Goal: Book appointment/travel/reservation

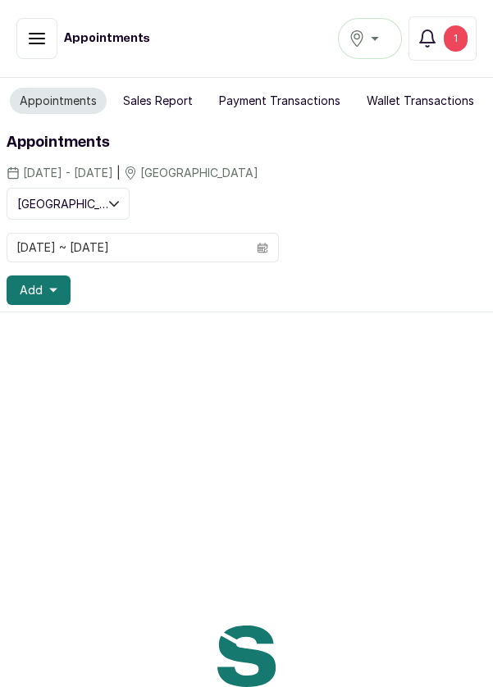
click at [458, 37] on div "1" at bounding box center [456, 38] width 24 height 26
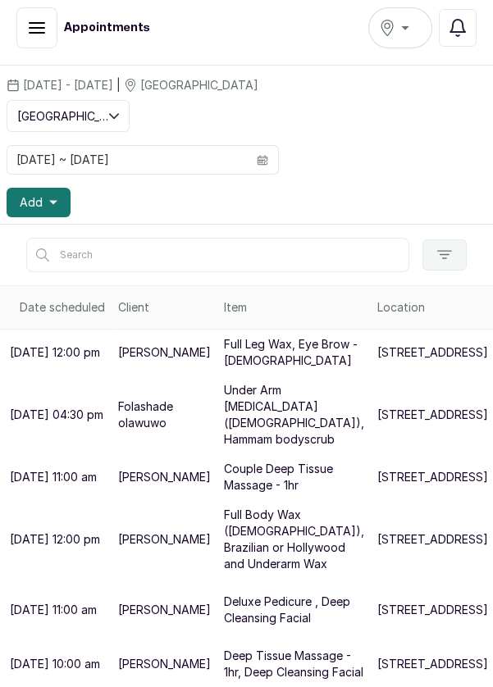
scroll to position [176, 0]
click at [377, 344] on p "[STREET_ADDRESS]" at bounding box center [432, 352] width 111 height 16
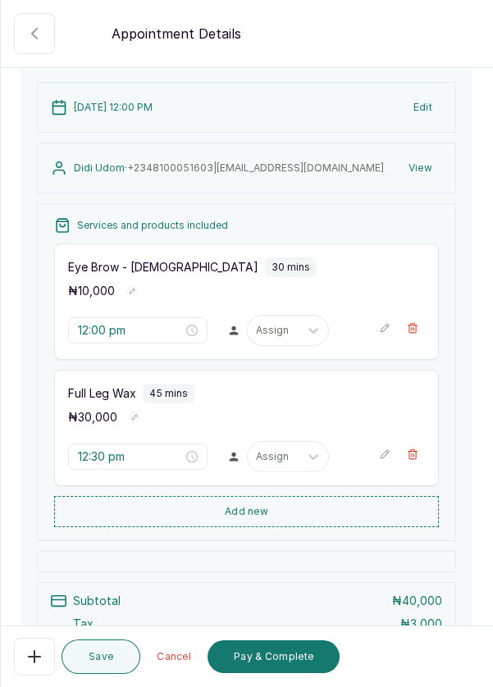
scroll to position [102, 0]
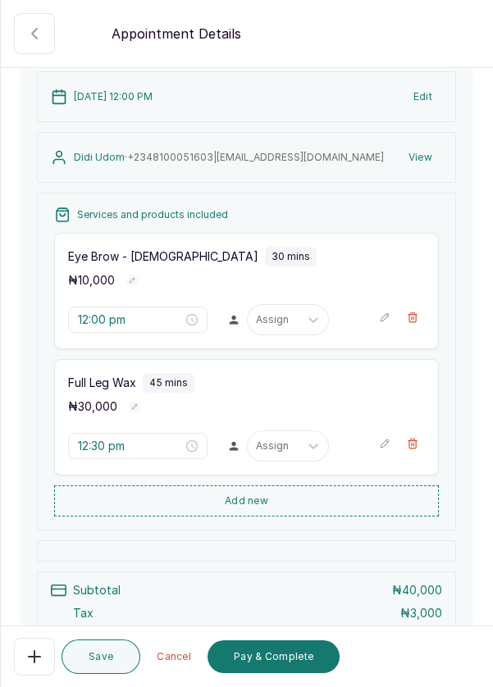
click at [422, 312] on button "💻 Booked Online" at bounding box center [412, 317] width 25 height 25
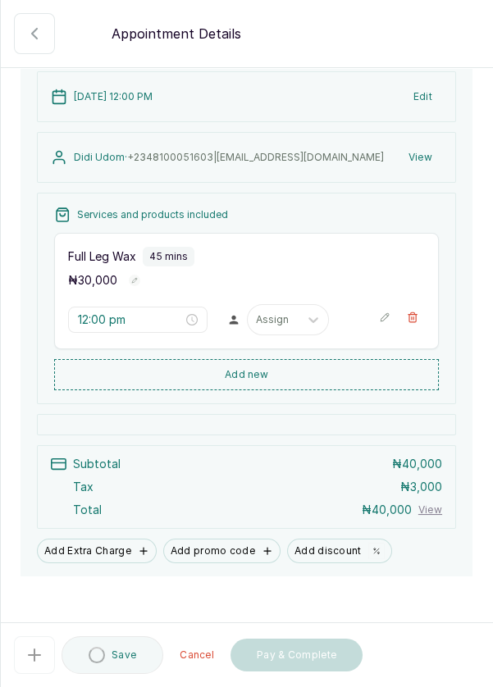
type input "12:30 pm"
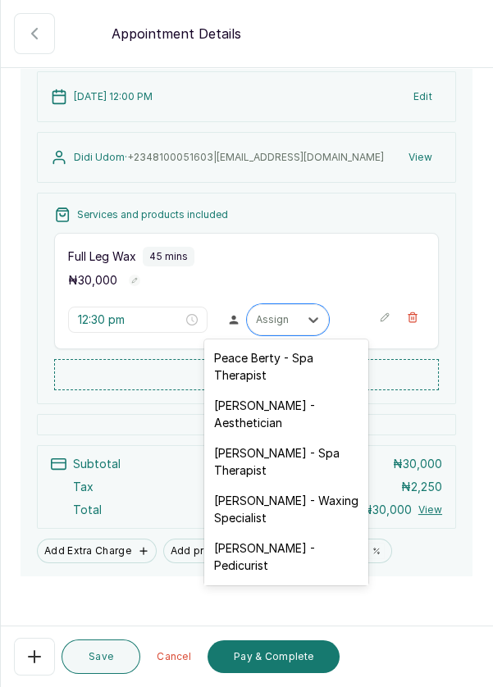
click at [299, 411] on div "[PERSON_NAME] - Aesthetician" at bounding box center [286, 414] width 164 height 48
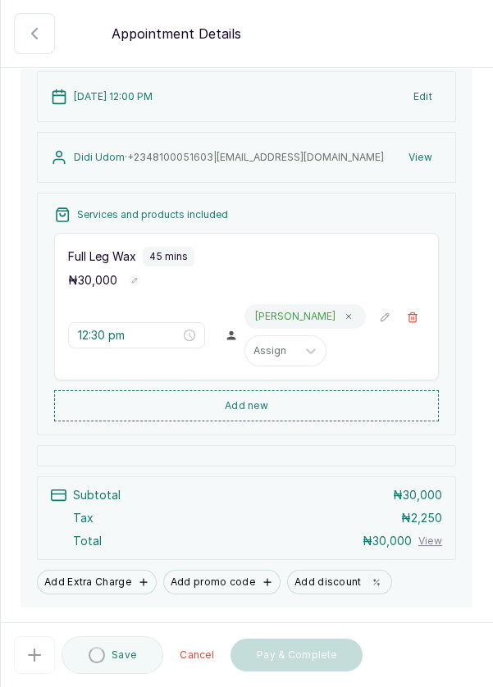
click at [285, 416] on button "Add new" at bounding box center [246, 405] width 385 height 31
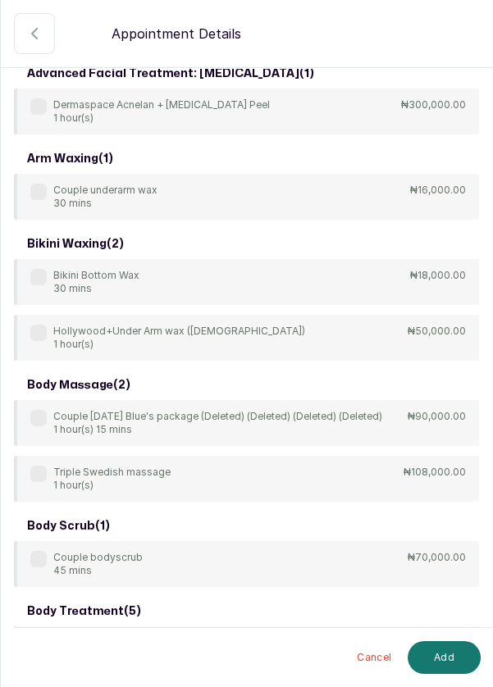
scroll to position [0, 0]
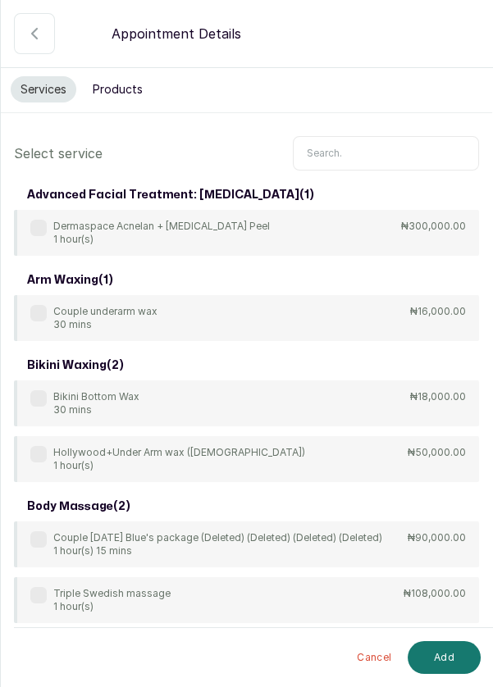
click at [26, 30] on icon "button" at bounding box center [35, 34] width 20 height 20
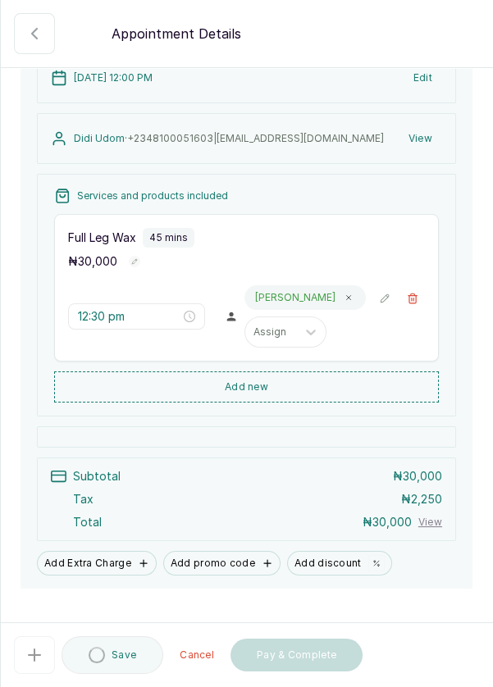
scroll to position [130, 0]
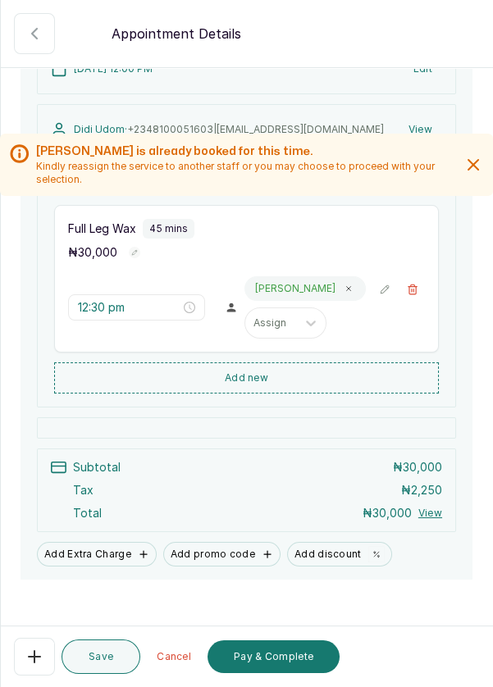
click at [99, 661] on button "Save" at bounding box center [101, 657] width 79 height 34
